Goal: Information Seeking & Learning: Check status

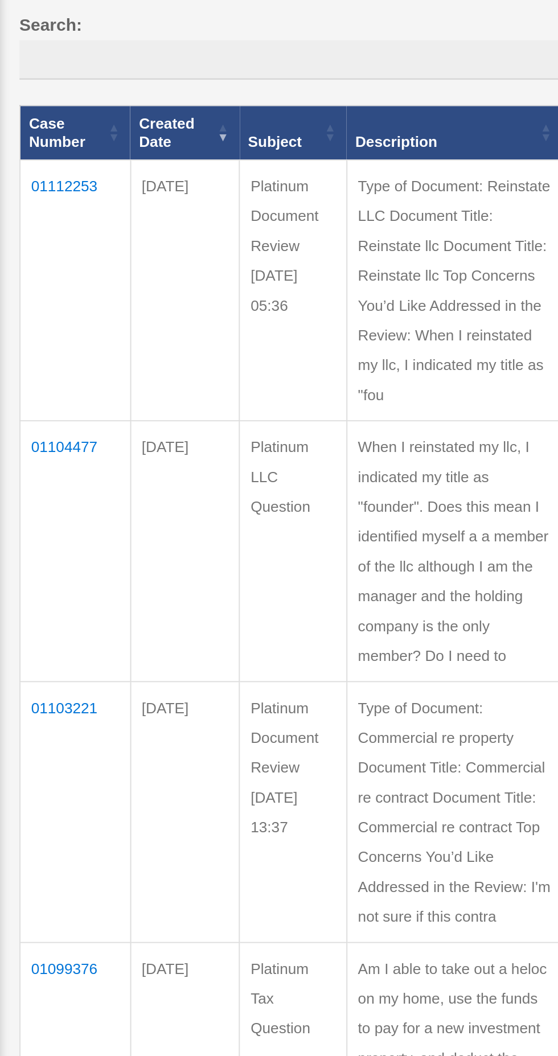
click at [183, 253] on td "01112253" at bounding box center [183, 310] width 59 height 139
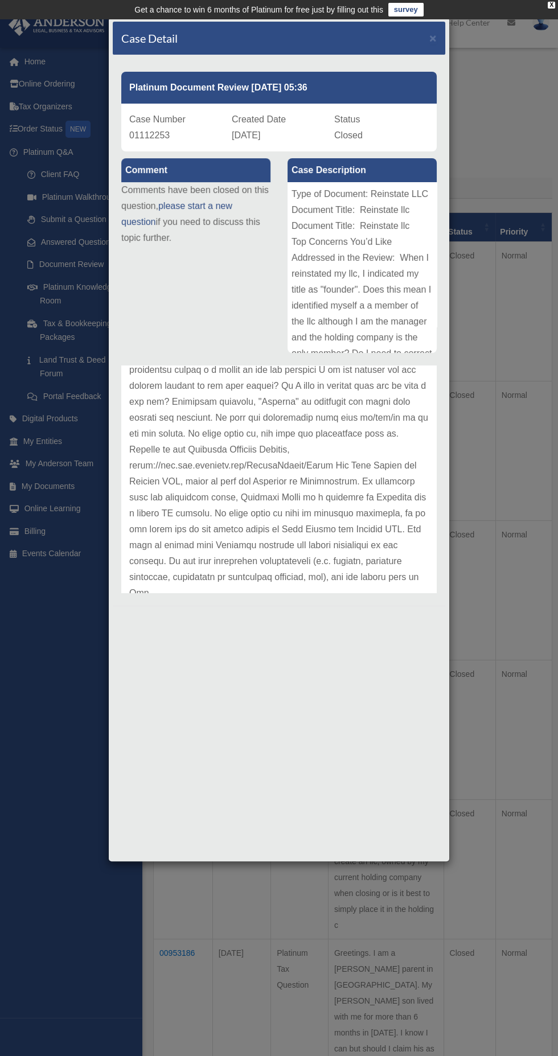
scroll to position [126, 0]
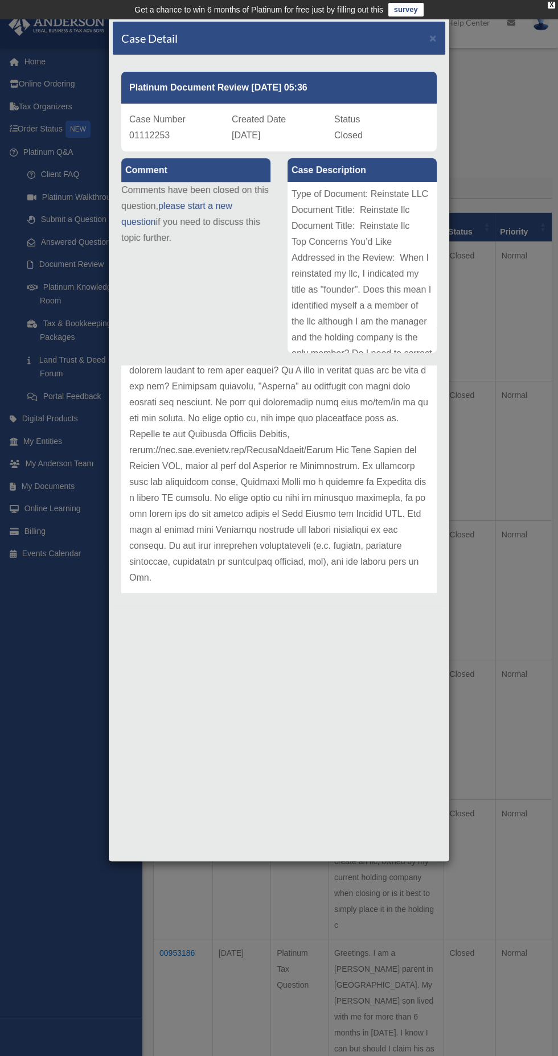
click at [512, 422] on div "Case Detail × Platinum Document Review [DATE] 05:36 Case Number 01112253 Create…" at bounding box center [279, 528] width 558 height 1056
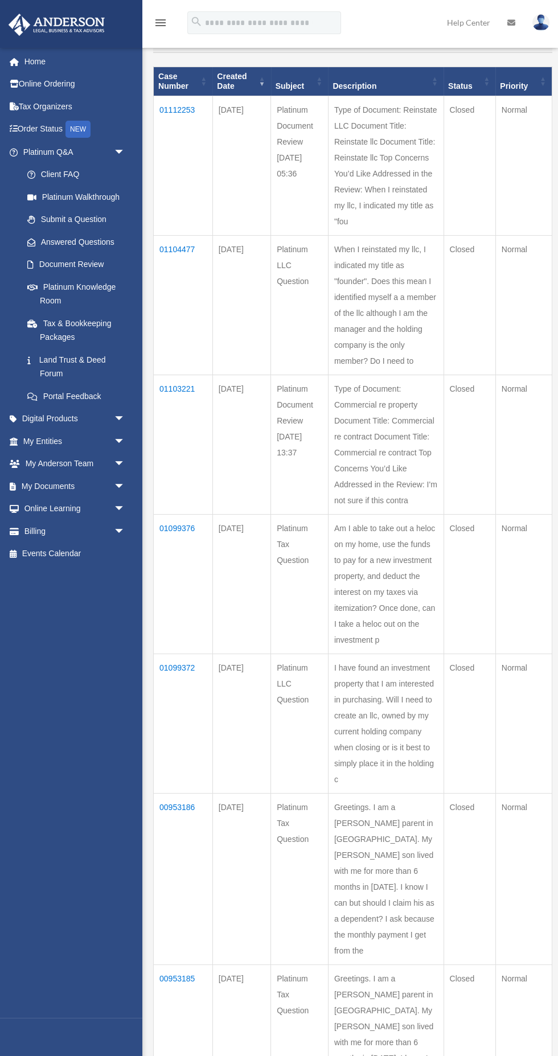
scroll to position [146, 0]
click at [171, 514] on td "01103221" at bounding box center [183, 444] width 59 height 139
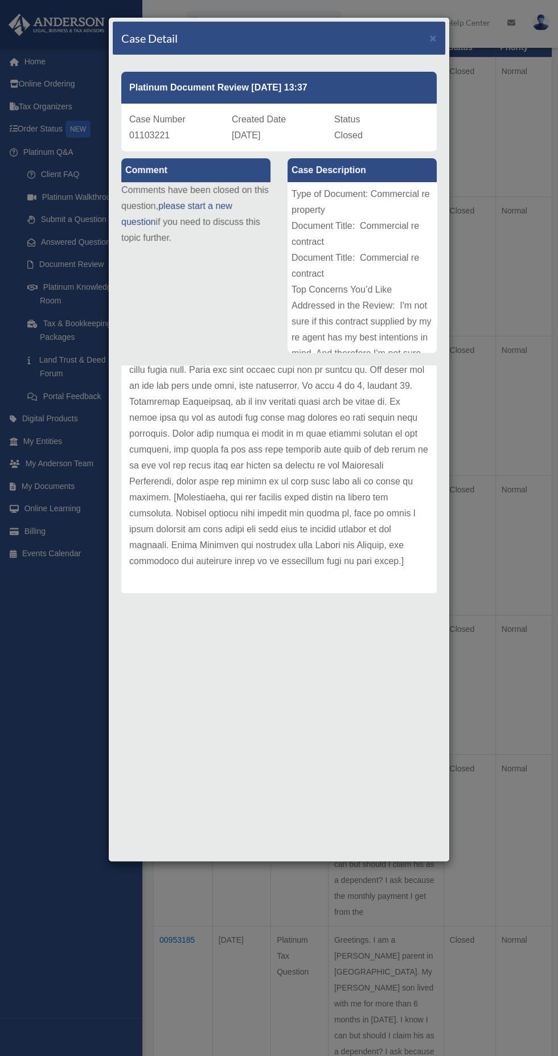
scroll to position [184, 0]
click at [479, 483] on div "Case Detail × Platinum Document Review [DATE] 13:37 Case Number 01103221 Create…" at bounding box center [279, 528] width 558 height 1056
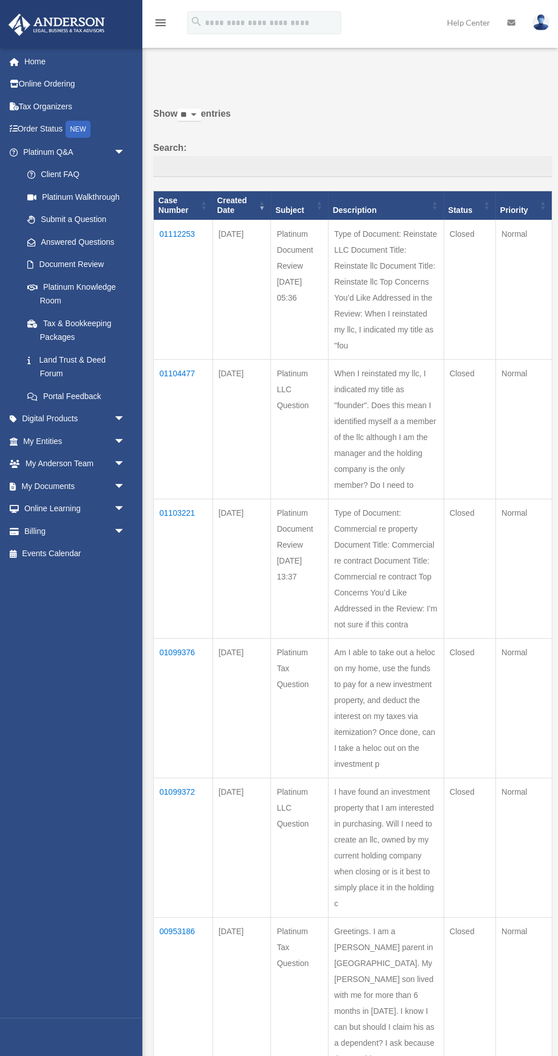
scroll to position [0, 0]
